Goal: Task Accomplishment & Management: Manage account settings

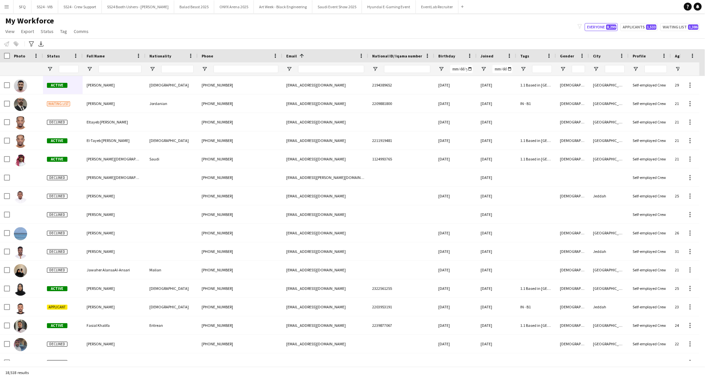
click at [160, 43] on div "Notify workforce Add to tag Select at least one crew to tag him or her. Advance…" at bounding box center [352, 43] width 705 height 11
click at [11, 34] on link "View" at bounding box center [10, 31] width 15 height 9
click at [120, 30] on div "My Workforce View Views Default view [PERSON_NAME] [PERSON_NAME] [PERSON_NAME] …" at bounding box center [352, 27] width 705 height 22
click at [8, 10] on button "Menu" at bounding box center [6, 6] width 13 height 13
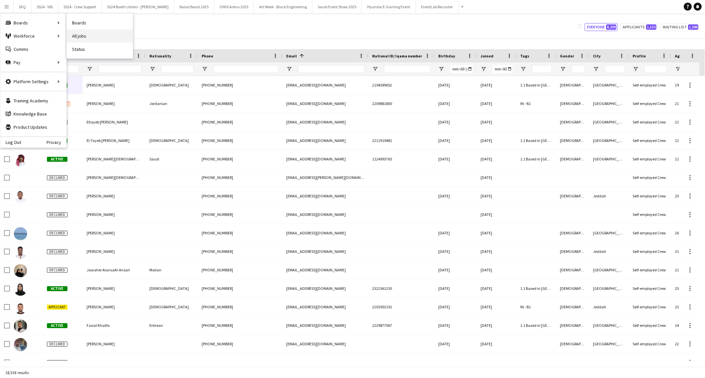
click at [81, 32] on link "All jobs" at bounding box center [100, 35] width 66 height 13
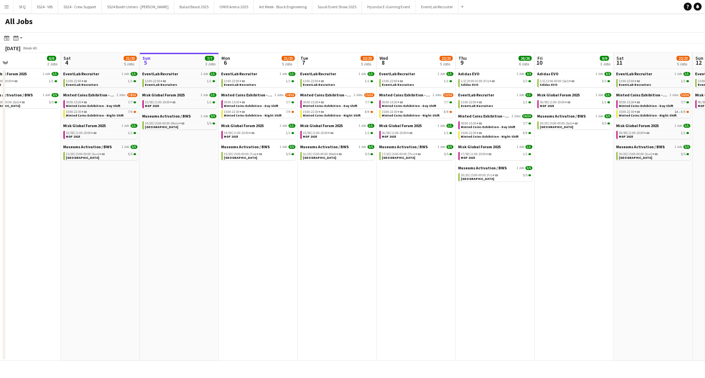
scroll to position [0, 172]
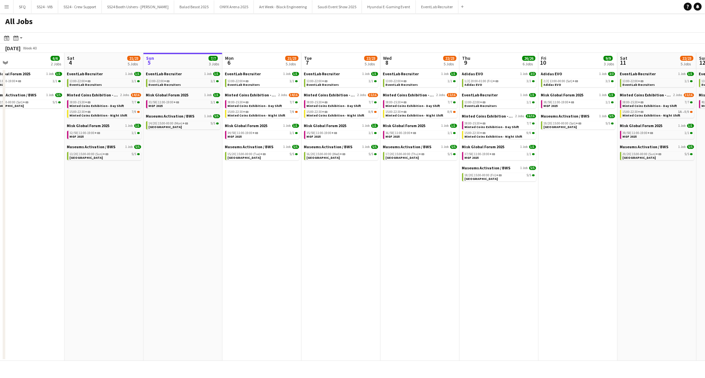
drag, startPoint x: 99, startPoint y: 147, endPoint x: 163, endPoint y: 145, distance: 64.4
click at [163, 145] on app-calendar-viewport "Wed 1 22/23 5 Jobs Thu 2 21/23 5 Jobs Fri 3 6/6 2 Jobs Sat 4 21/23 5 Jobs Sun 5…" at bounding box center [352, 207] width 705 height 308
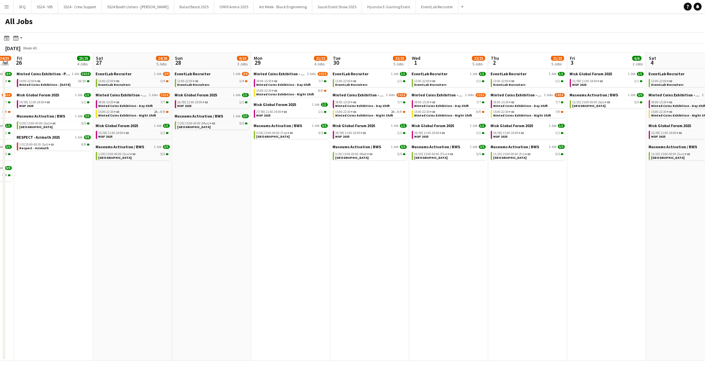
drag, startPoint x: 21, startPoint y: 162, endPoint x: 595, endPoint y: 163, distance: 574.1
click at [351, 163] on app-calendar-viewport "Wed 24 36/44 7 Jobs Thu 25 34/35 6 Jobs Fri 26 25/25 4 Jobs Sat 27 24/26 5 Jobs…" at bounding box center [352, 207] width 705 height 308
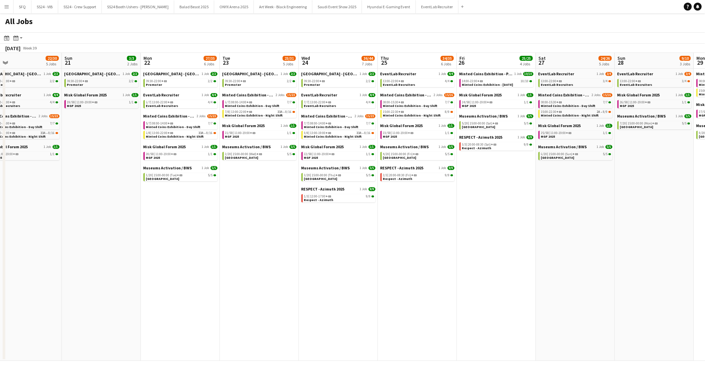
scroll to position [0, 162]
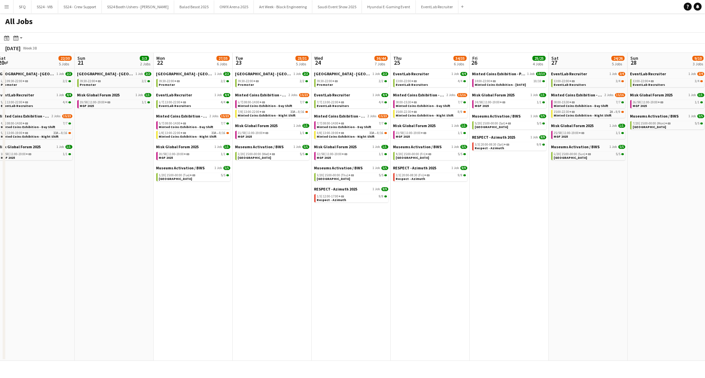
drag, startPoint x: 45, startPoint y: 189, endPoint x: 500, endPoint y: 199, distance: 455.3
click at [351, 199] on app-calendar-viewport "Thu 18 53/61 8 Jobs Fri 19 14/26 4 Jobs Sat 20 22/30 5 Jobs Sun 21 3/3 2 Jobs M…" at bounding box center [352, 207] width 705 height 308
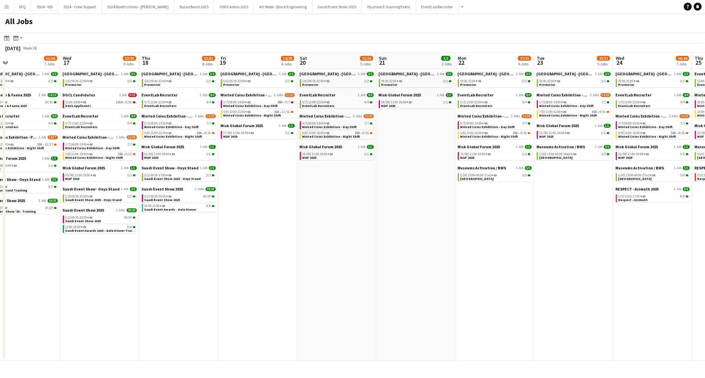
scroll to position [0, 176]
drag, startPoint x: 123, startPoint y: 235, endPoint x: 425, endPoint y: 236, distance: 301.9
click at [351, 236] on app-calendar-viewport "Sun 14 5/5 2 Jobs Mon 15 3/3 2 Jobs Tue 16 51/56 7 Jobs Wed 17 53/95 9 Jobs Thu…" at bounding box center [352, 207] width 705 height 308
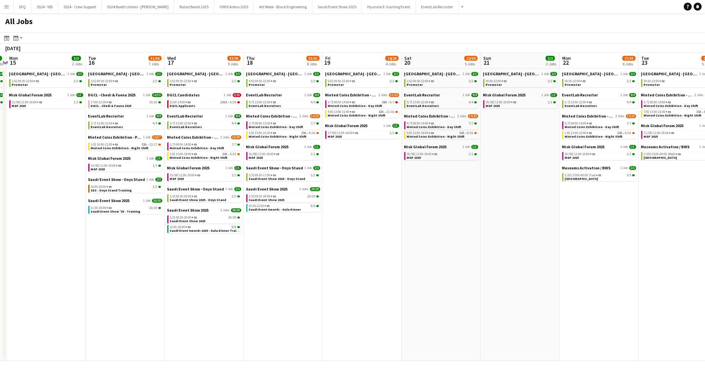
scroll to position [0, 209]
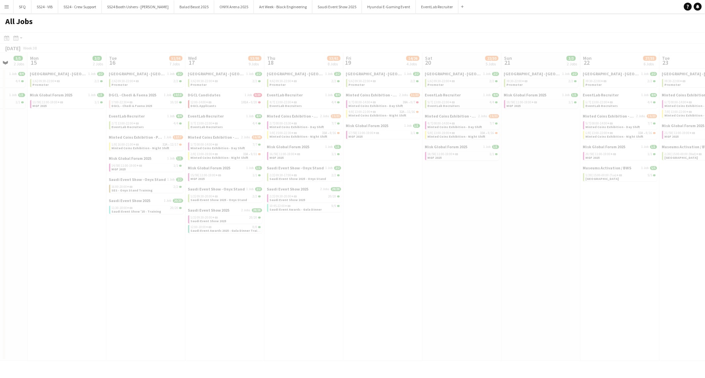
drag, startPoint x: 94, startPoint y: 260, endPoint x: 219, endPoint y: 260, distance: 124.5
click at [219, 260] on app-all-jobs "All Jobs Date picker [DATE] [DATE] [DATE] M [DATE] T [DATE] W [DATE] T [DATE] F…" at bounding box center [352, 187] width 705 height 348
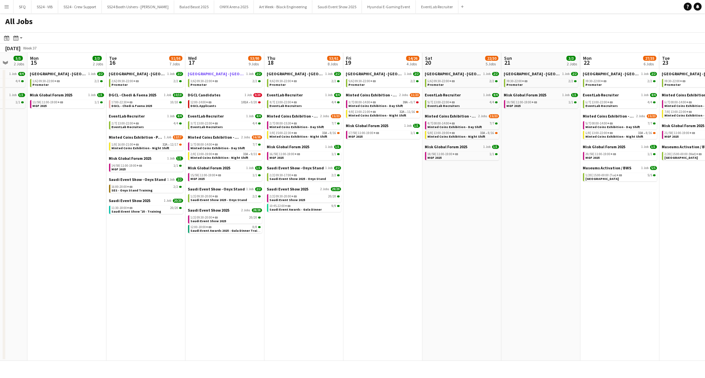
click at [220, 73] on span "[GEOGRAPHIC_DATA] - [GEOGRAPHIC_DATA]" at bounding box center [216, 73] width 57 height 5
drag, startPoint x: 123, startPoint y: 32, endPoint x: 215, endPoint y: 30, distance: 92.2
click at [215, 29] on app-all-jobs "All Jobs Date picker [DATE] [DATE] [DATE] M [DATE] T [DATE] W [DATE] T [DATE] F…" at bounding box center [352, 187] width 705 height 348
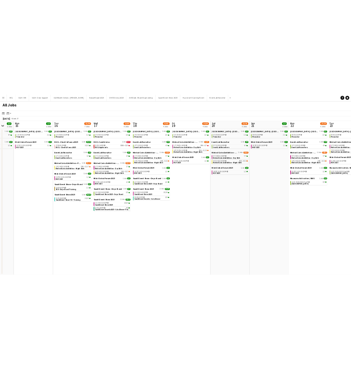
scroll to position [0, 201]
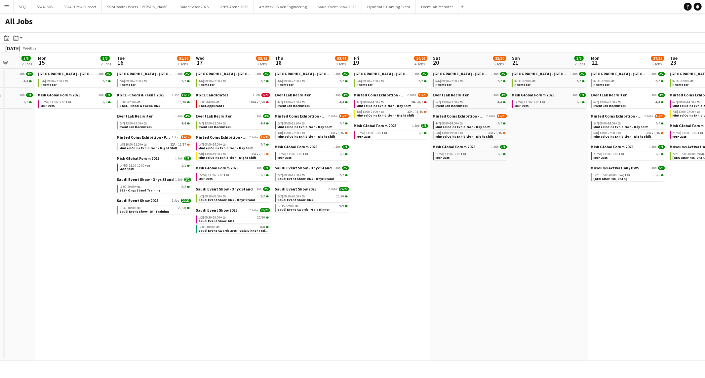
drag, startPoint x: 168, startPoint y: 54, endPoint x: 245, endPoint y: 47, distance: 76.7
click at [245, 47] on app-calendar "Date picker [DATE] [DATE] [DATE] M [DATE] T [DATE] W [DATE] T [DATE] F [DATE] S…" at bounding box center [352, 196] width 705 height 329
click at [6, 4] on app-icon "Menu" at bounding box center [6, 6] width 5 height 5
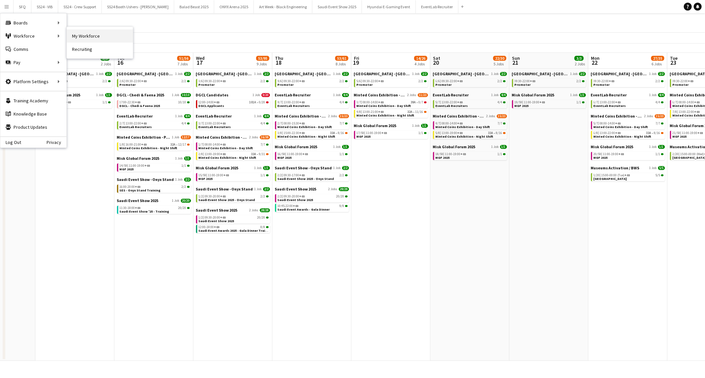
click at [99, 34] on link "My Workforce" at bounding box center [100, 35] width 66 height 13
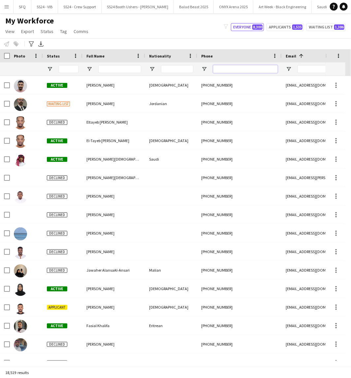
click at [259, 70] on input "Phone Filter Input" at bounding box center [245, 69] width 65 height 8
paste input "********"
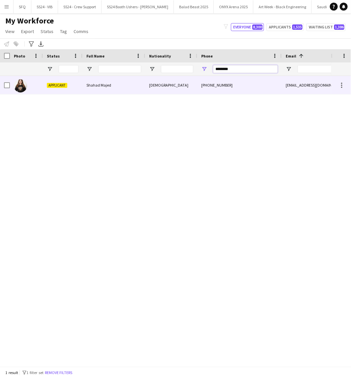
type input "********"
click at [104, 90] on div "Shahad Majed" at bounding box center [114, 85] width 63 height 18
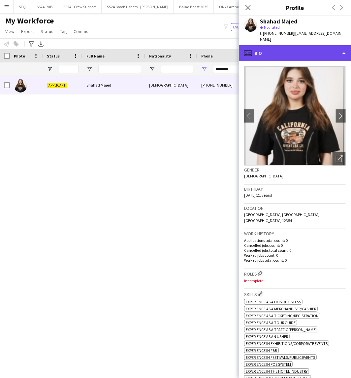
click at [257, 49] on div "profile Bio" at bounding box center [295, 53] width 112 height 16
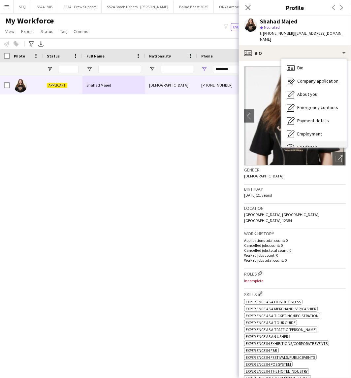
click at [316, 141] on div "Feedback Feedback" at bounding box center [314, 147] width 65 height 13
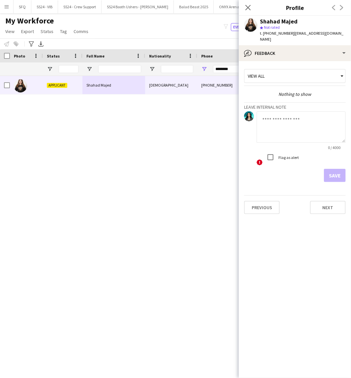
click at [280, 111] on textarea at bounding box center [301, 126] width 89 height 31
type textarea "*******"
click at [341, 170] on button "Save" at bounding box center [335, 175] width 22 height 13
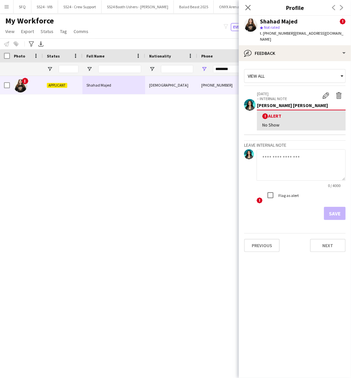
click at [324, 328] on app-crew-profile-feedback-tab "View all [DATE] – INTERNAL NOTE Edit alert Delete alert Raghad Faisal ! Alert N…" at bounding box center [295, 219] width 112 height 317
click at [153, 27] on div "My Workforce View Views Default view [PERSON_NAME] [PERSON_NAME] [PERSON_NAME] …" at bounding box center [175, 27] width 351 height 22
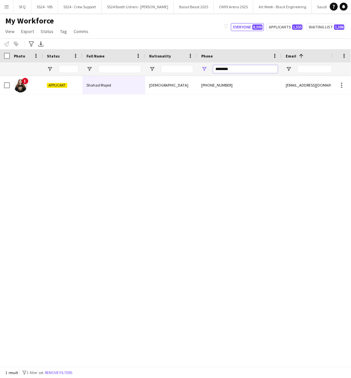
click at [216, 66] on input "********" at bounding box center [245, 69] width 65 height 8
paste input "***"
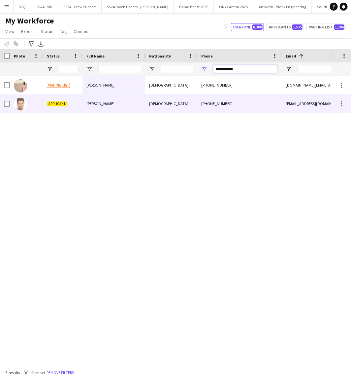
type input "**********"
click at [140, 104] on div "[PERSON_NAME]" at bounding box center [114, 103] width 63 height 18
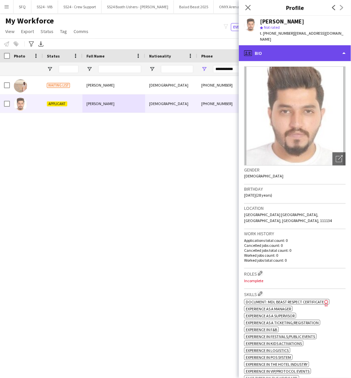
click at [275, 47] on div "profile Bio" at bounding box center [295, 53] width 112 height 16
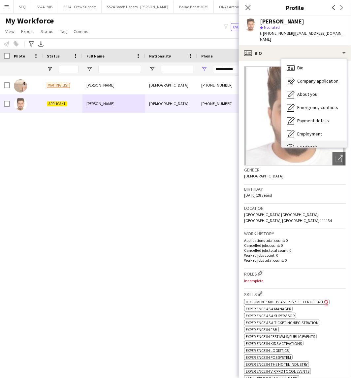
click at [305, 141] on div "Feedback Feedback" at bounding box center [314, 147] width 65 height 13
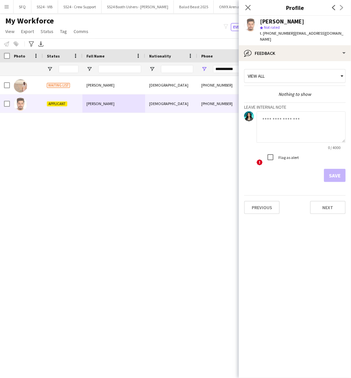
click at [304, 145] on div "0 / 4000" at bounding box center [301, 147] width 89 height 5
click at [305, 131] on textarea at bounding box center [301, 126] width 89 height 31
type textarea "*******"
click at [283, 156] on div "Flag as alert" at bounding box center [281, 157] width 35 height 13
click at [335, 171] on button "Save" at bounding box center [335, 175] width 22 height 13
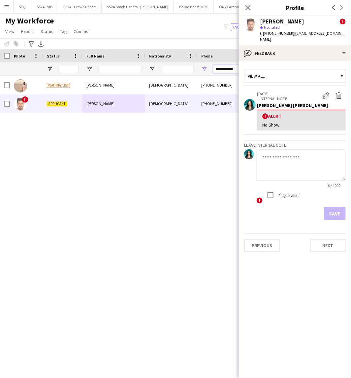
click at [218, 68] on input "**********" at bounding box center [245, 69] width 65 height 8
paste input "Phone Filter Input"
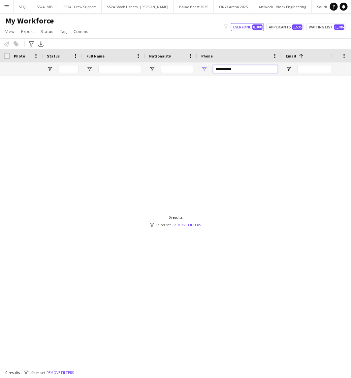
click at [219, 70] on input "**********" at bounding box center [245, 69] width 65 height 8
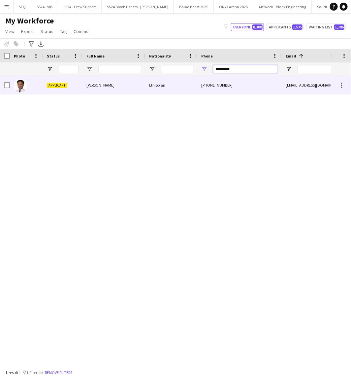
type input "*********"
click at [212, 87] on div "[PHONE_NUMBER]" at bounding box center [240, 85] width 85 height 18
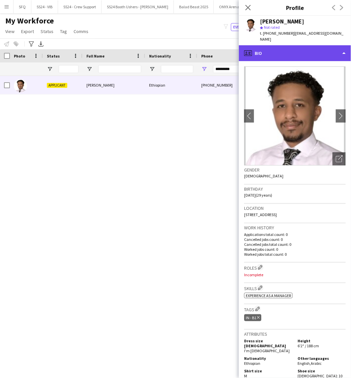
click at [315, 45] on div "profile Bio" at bounding box center [295, 53] width 112 height 16
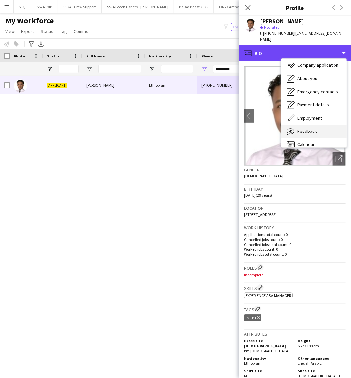
scroll to position [22, 0]
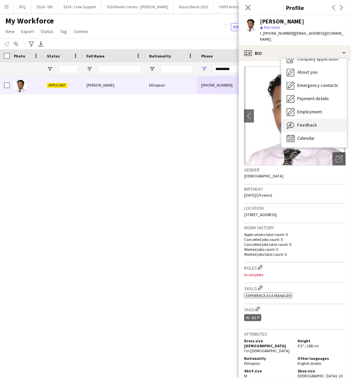
click at [312, 122] on span "Feedback" at bounding box center [308, 125] width 20 height 6
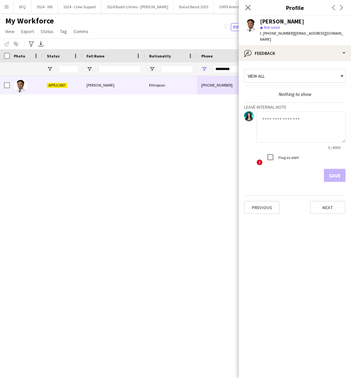
click at [302, 120] on textarea at bounding box center [301, 126] width 89 height 31
type textarea "*******"
click at [329, 169] on button "Save" at bounding box center [335, 175] width 22 height 13
